Goal: Navigation & Orientation: Understand site structure

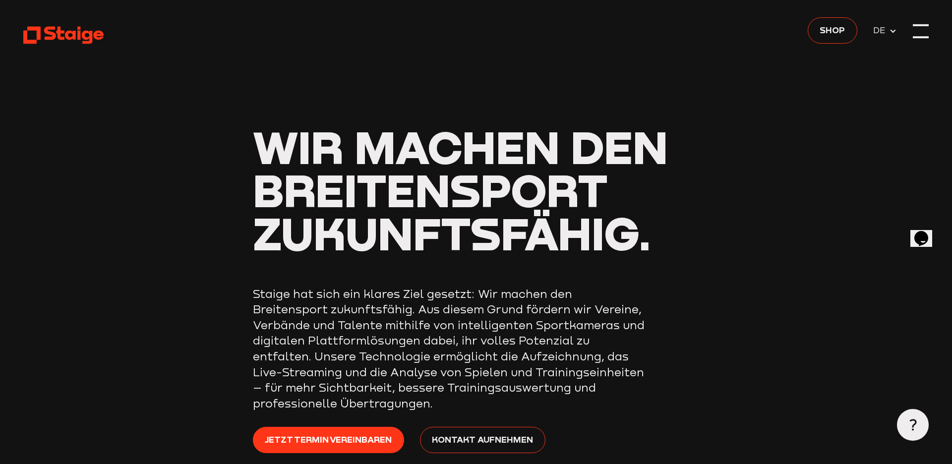
click at [916, 31] on div at bounding box center [921, 31] width 16 height 16
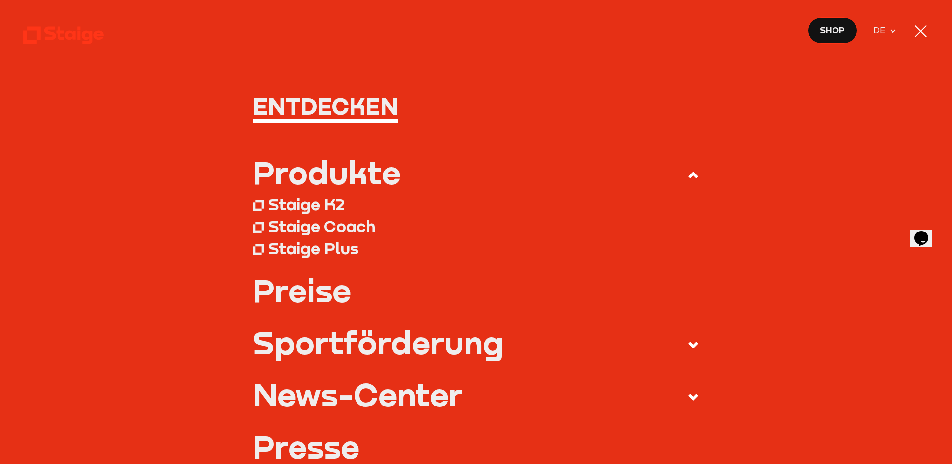
click at [916, 31] on div at bounding box center [921, 31] width 16 height 16
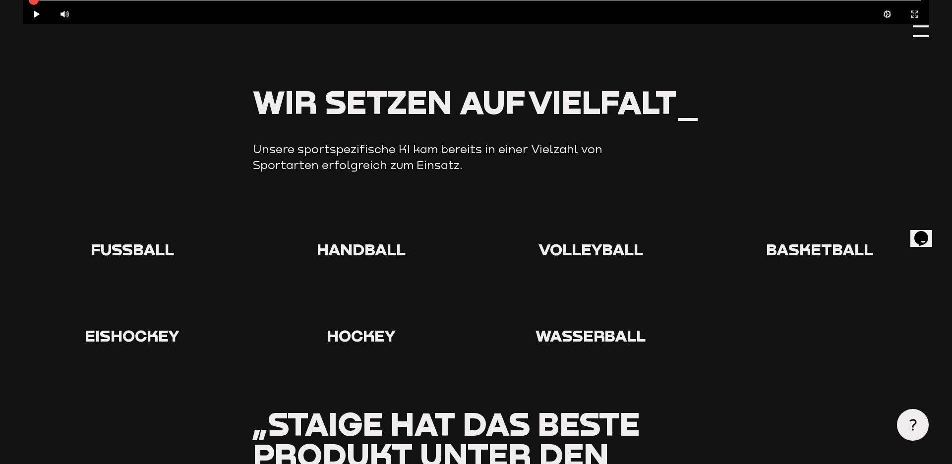
scroll to position [1012, 0]
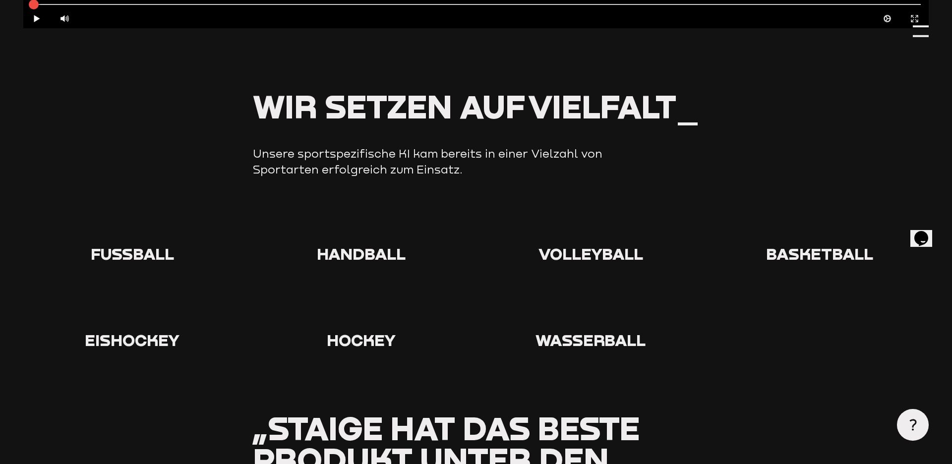
click at [127, 204] on section "Wir setzen auf Vielfalt_ Unsere sportspezifische KI kam bereits in einer Vielza…" at bounding box center [475, 252] width 905 height 322
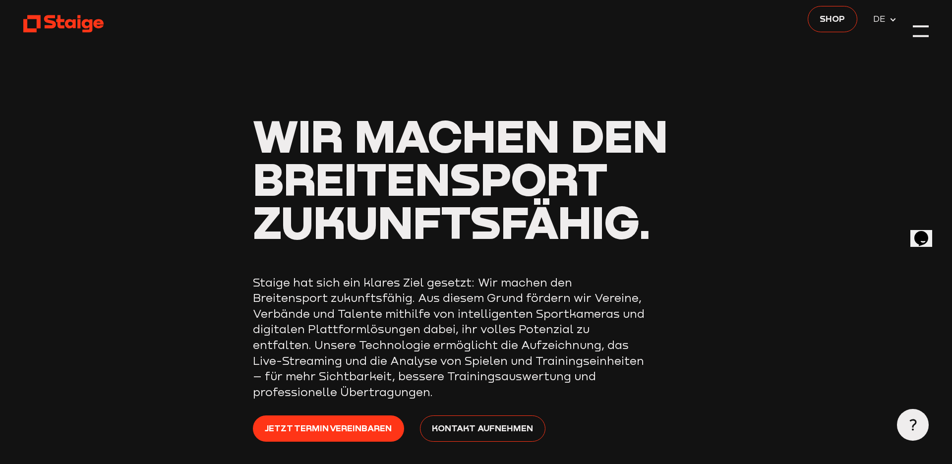
scroll to position [0, 0]
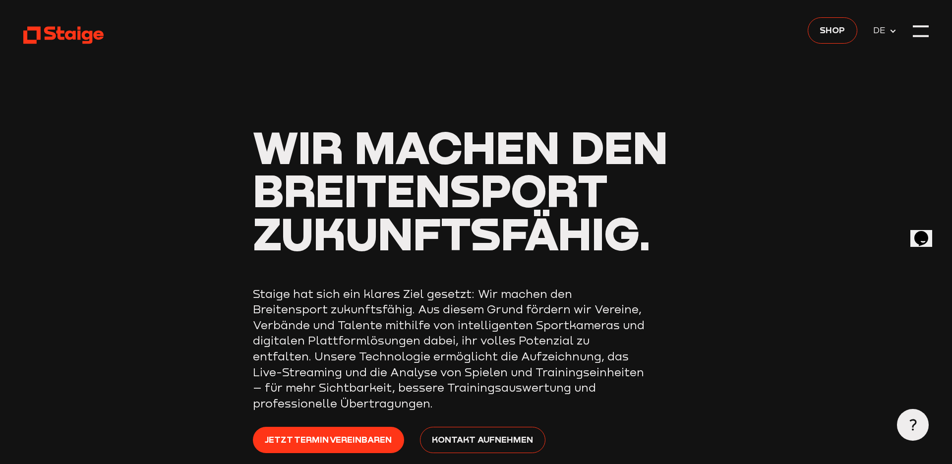
click at [97, 35] on use at bounding box center [63, 35] width 80 height 17
click at [879, 26] on span "DE" at bounding box center [881, 31] width 16 height 14
